Goal: Task Accomplishment & Management: Manage account settings

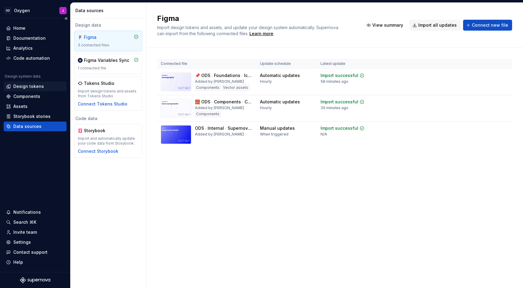
click at [26, 85] on div "Design tokens" at bounding box center [28, 86] width 31 height 6
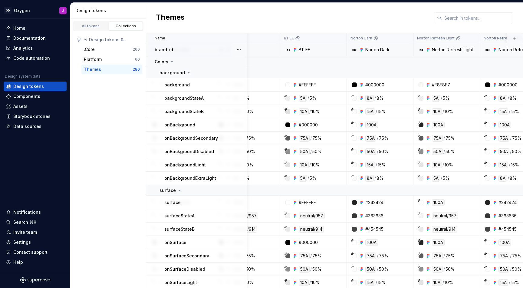
scroll to position [0, 105]
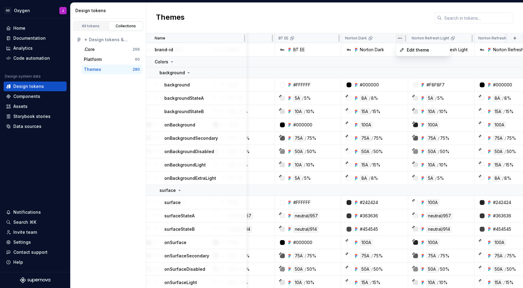
click at [400, 38] on html "GD Oxygen J Home Documentation Analytics Code automation Design system data Des…" at bounding box center [261, 144] width 523 height 288
click at [402, 18] on html "GD Oxygen J Home Documentation Analytics Code automation Design system data Des…" at bounding box center [261, 144] width 523 height 288
click at [468, 38] on html "GD Oxygen J Home Documentation Analytics Code automation Design system data Des…" at bounding box center [261, 144] width 523 height 288
click at [478, 48] on span "Edit theme" at bounding box center [493, 50] width 39 height 6
click at [466, 38] on html "GD Oxygen J Home Documentation Analytics Code automation Design system data Des…" at bounding box center [261, 144] width 523 height 288
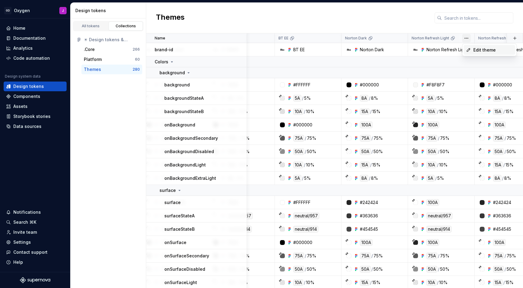
click at [474, 49] on span "Edit theme" at bounding box center [493, 50] width 39 height 6
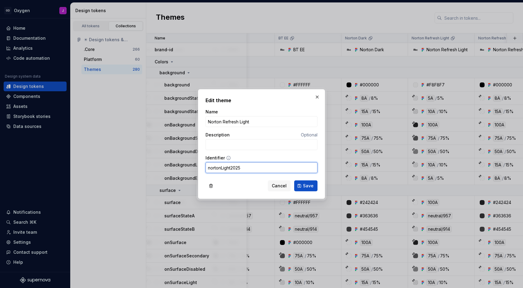
click at [247, 168] on input "nortonLight2025" at bounding box center [262, 167] width 112 height 11
type input "nortonRefreshLight"
click at [303, 185] on button "Save" at bounding box center [305, 185] width 23 height 11
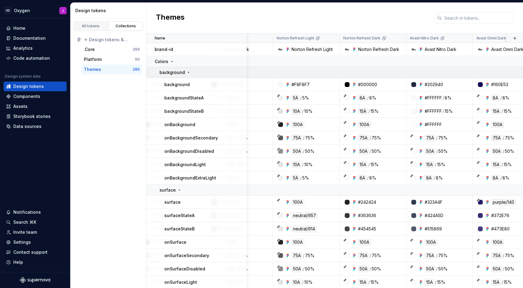
scroll to position [0, 275]
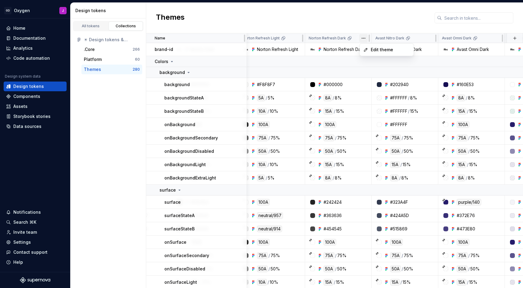
click at [365, 40] on html "GD Oxygen J Home Documentation Analytics Code automation Design system data Des…" at bounding box center [261, 144] width 523 height 288
click at [372, 49] on span "Edit theme" at bounding box center [390, 50] width 39 height 6
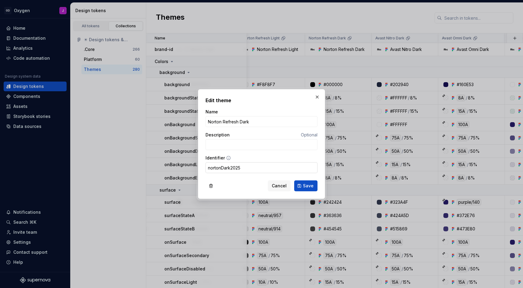
click at [266, 167] on input "nortonDark2025" at bounding box center [262, 167] width 112 height 11
type input "nortonRefreshDark"
click at [308, 189] on button "Save" at bounding box center [305, 185] width 23 height 11
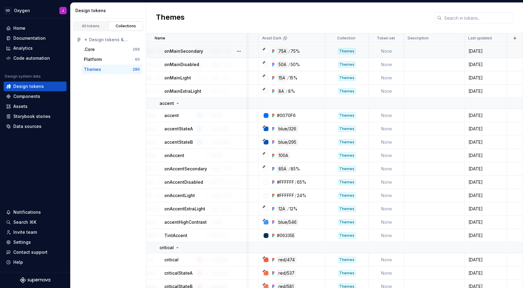
scroll to position [322, 1321]
click at [95, 49] on div ".Core" at bounding box center [108, 49] width 49 height 6
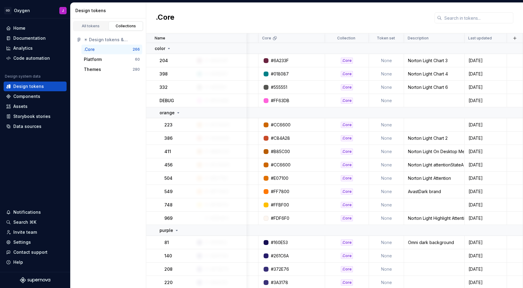
scroll to position [0, 55]
click at [28, 94] on div "Components" at bounding box center [26, 96] width 27 height 6
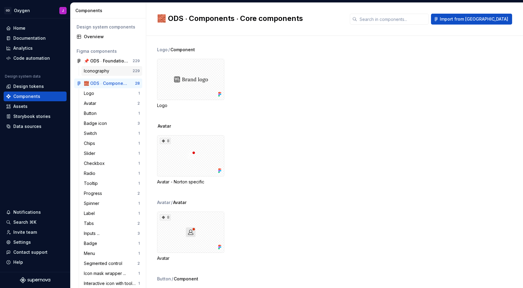
click at [103, 69] on div "Iconography" at bounding box center [98, 71] width 28 height 6
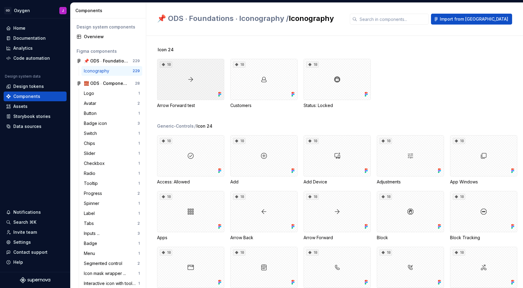
click at [196, 85] on div "18" at bounding box center [190, 79] width 67 height 41
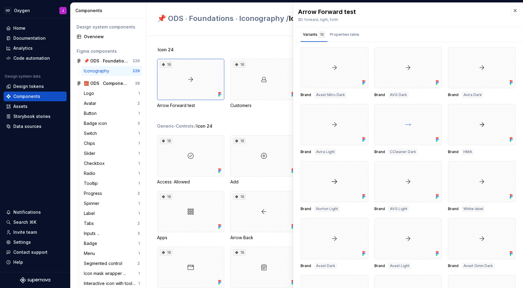
click at [224, 43] on div "Icon 24 18 Arrow Forward test 18 Customers 18 Status: Locked Generic-Controls /…" at bounding box center [340, 162] width 366 height 252
click at [515, 9] on button "button" at bounding box center [515, 10] width 8 height 8
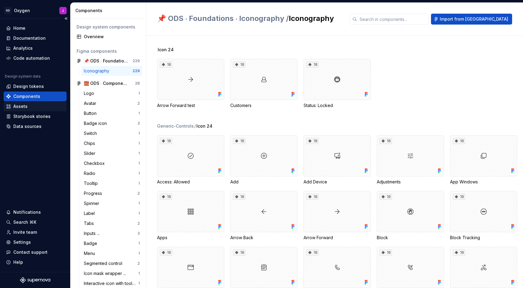
click at [20, 106] on div "Assets" at bounding box center [20, 106] width 14 height 6
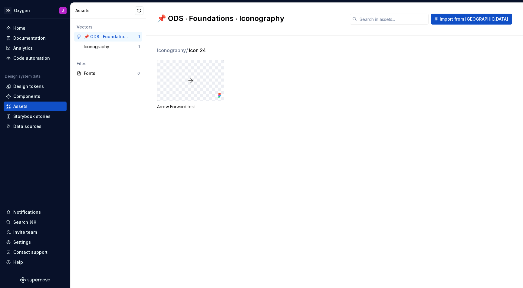
click at [202, 75] on div at bounding box center [190, 80] width 67 height 41
click at [22, 39] on div "Documentation" at bounding box center [29, 38] width 32 height 6
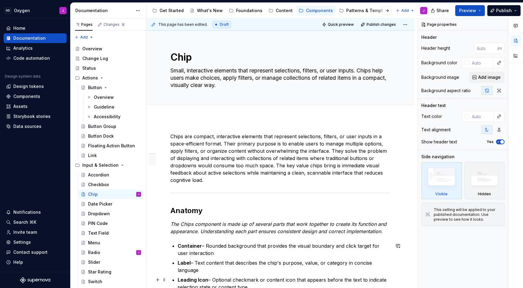
type textarea "*"
